Goal: Task Accomplishment & Management: Use online tool/utility

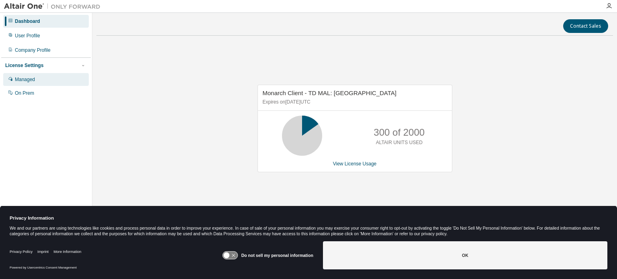
click at [24, 75] on div "Managed" at bounding box center [46, 79] width 86 height 13
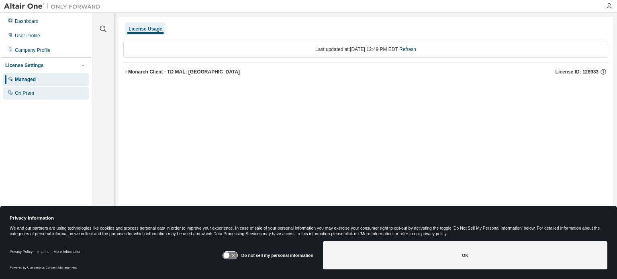
click at [16, 96] on div "On Prem" at bounding box center [24, 93] width 19 height 6
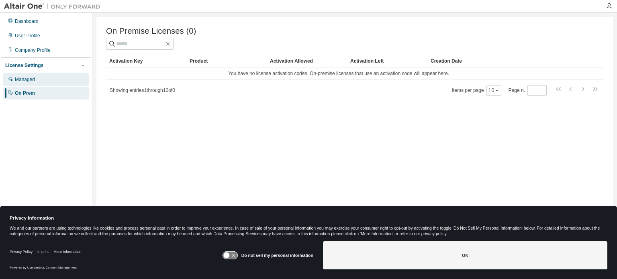
click at [25, 83] on div "Managed" at bounding box center [46, 79] width 86 height 13
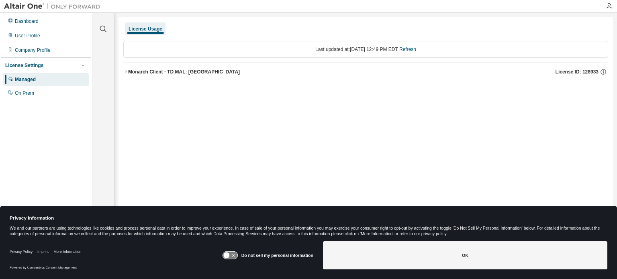
click at [32, 65] on div "License Settings" at bounding box center [24, 65] width 38 height 6
click at [32, 35] on div "User Profile" at bounding box center [27, 36] width 25 height 6
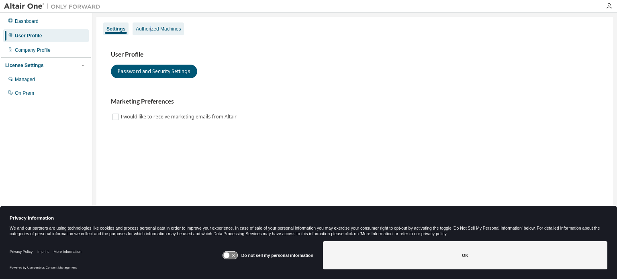
drag, startPoint x: 161, startPoint y: 24, endPoint x: 151, endPoint y: 26, distance: 10.6
click at [151, 26] on div "Authorized Machines" at bounding box center [158, 28] width 51 height 13
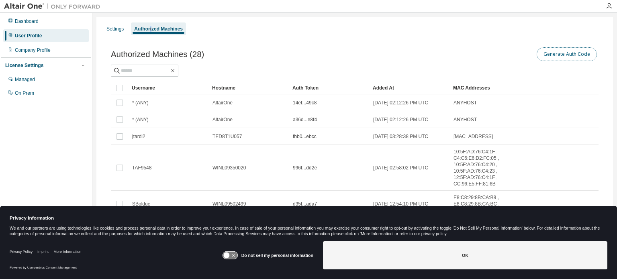
click at [559, 54] on button "Generate Auth Code" at bounding box center [567, 54] width 60 height 14
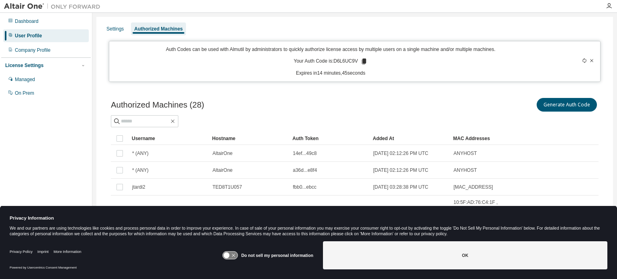
click at [345, 61] on p "Your Auth Code is: D6L6UC9V" at bounding box center [331, 61] width 74 height 7
copy p "D6L6UC9V"
